Goal: Navigation & Orientation: Find specific page/section

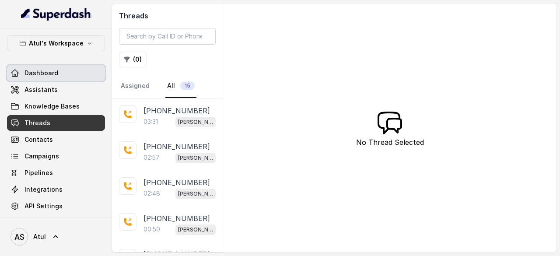
click at [39, 77] on span "Dashboard" at bounding box center [42, 73] width 34 height 9
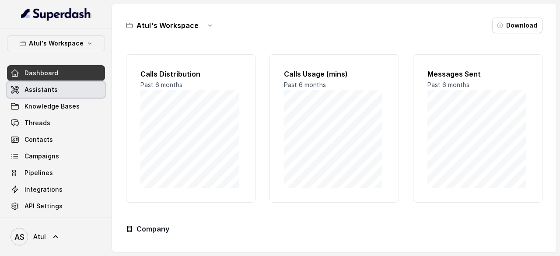
click at [51, 95] on link "Assistants" at bounding box center [56, 90] width 98 height 16
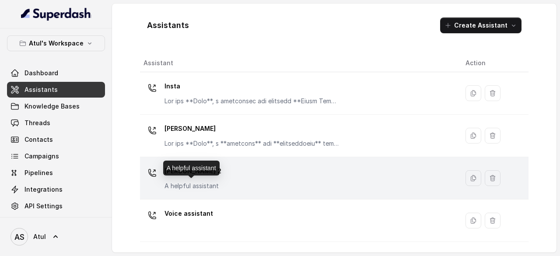
click at [181, 184] on p "A helpful assistant" at bounding box center [193, 186] width 57 height 9
